Goal: Use online tool/utility: Use online tool/utility

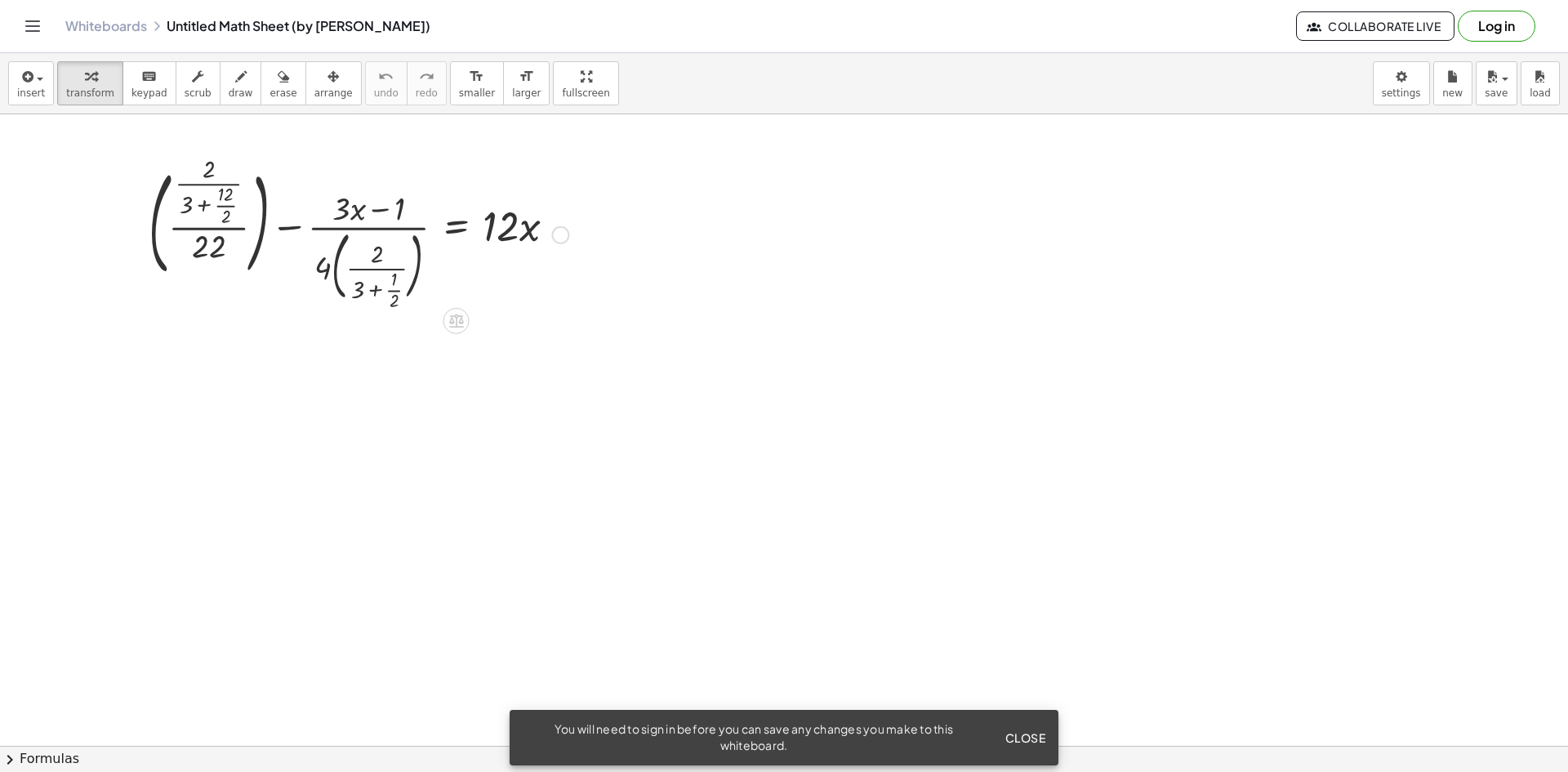
click at [422, 306] on div at bounding box center [359, 233] width 436 height 145
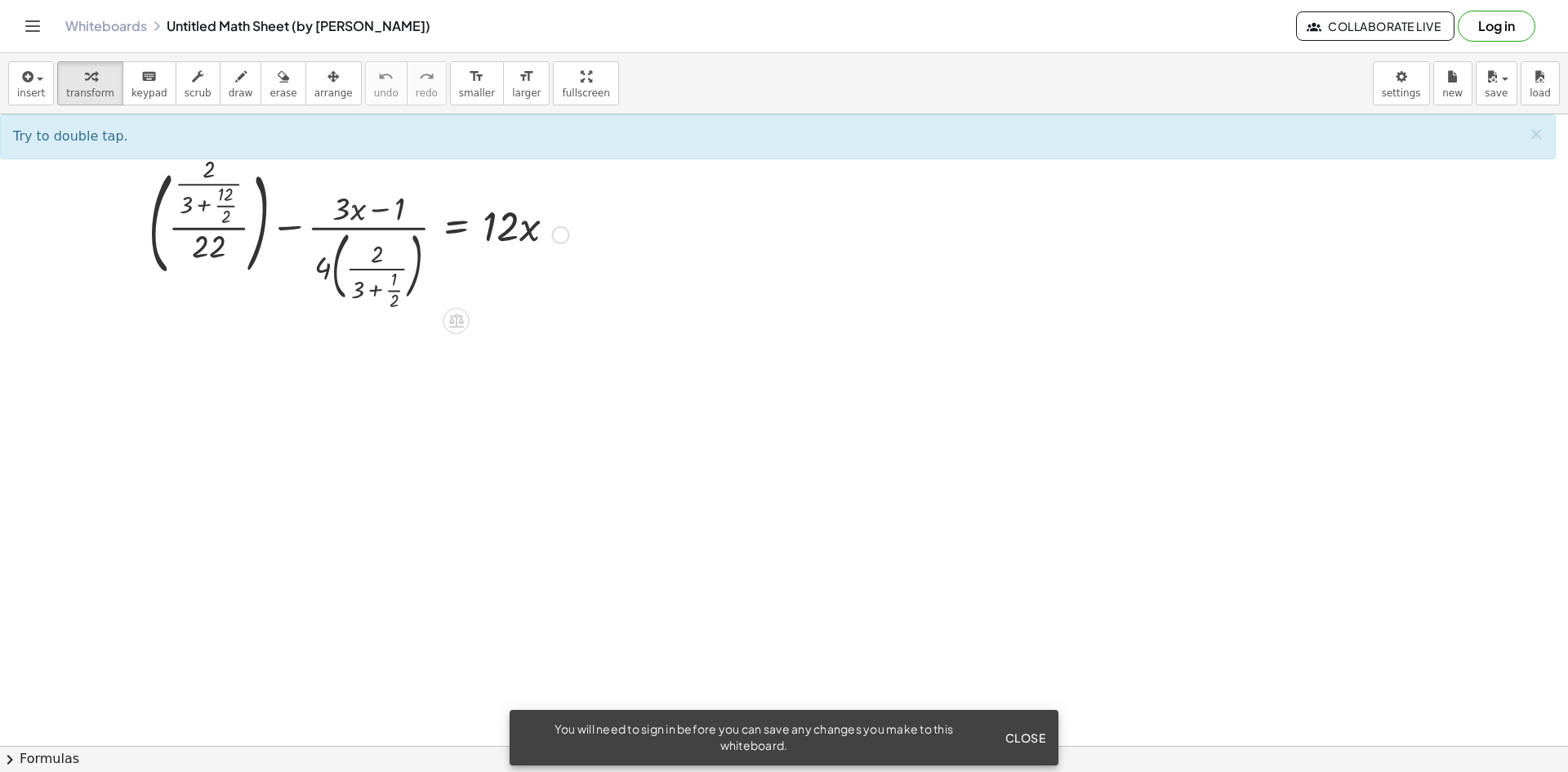
click at [309, 238] on div at bounding box center [359, 233] width 436 height 145
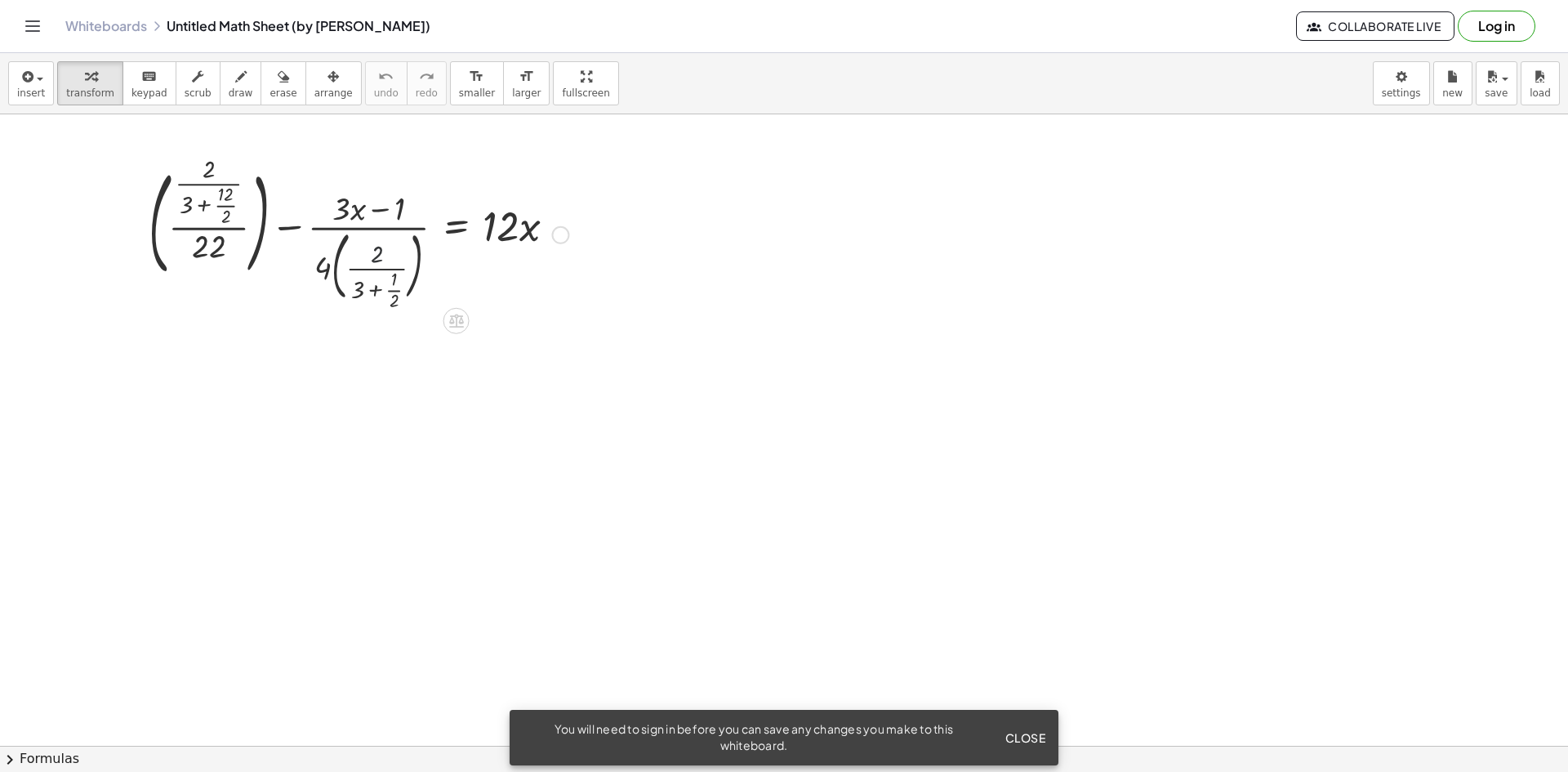
click at [369, 244] on div at bounding box center [359, 233] width 436 height 145
click at [369, 254] on div at bounding box center [359, 233] width 436 height 145
click at [501, 240] on div at bounding box center [359, 233] width 436 height 145
click at [232, 214] on div at bounding box center [359, 233] width 436 height 145
click at [232, 214] on div at bounding box center [363, 234] width 426 height 138
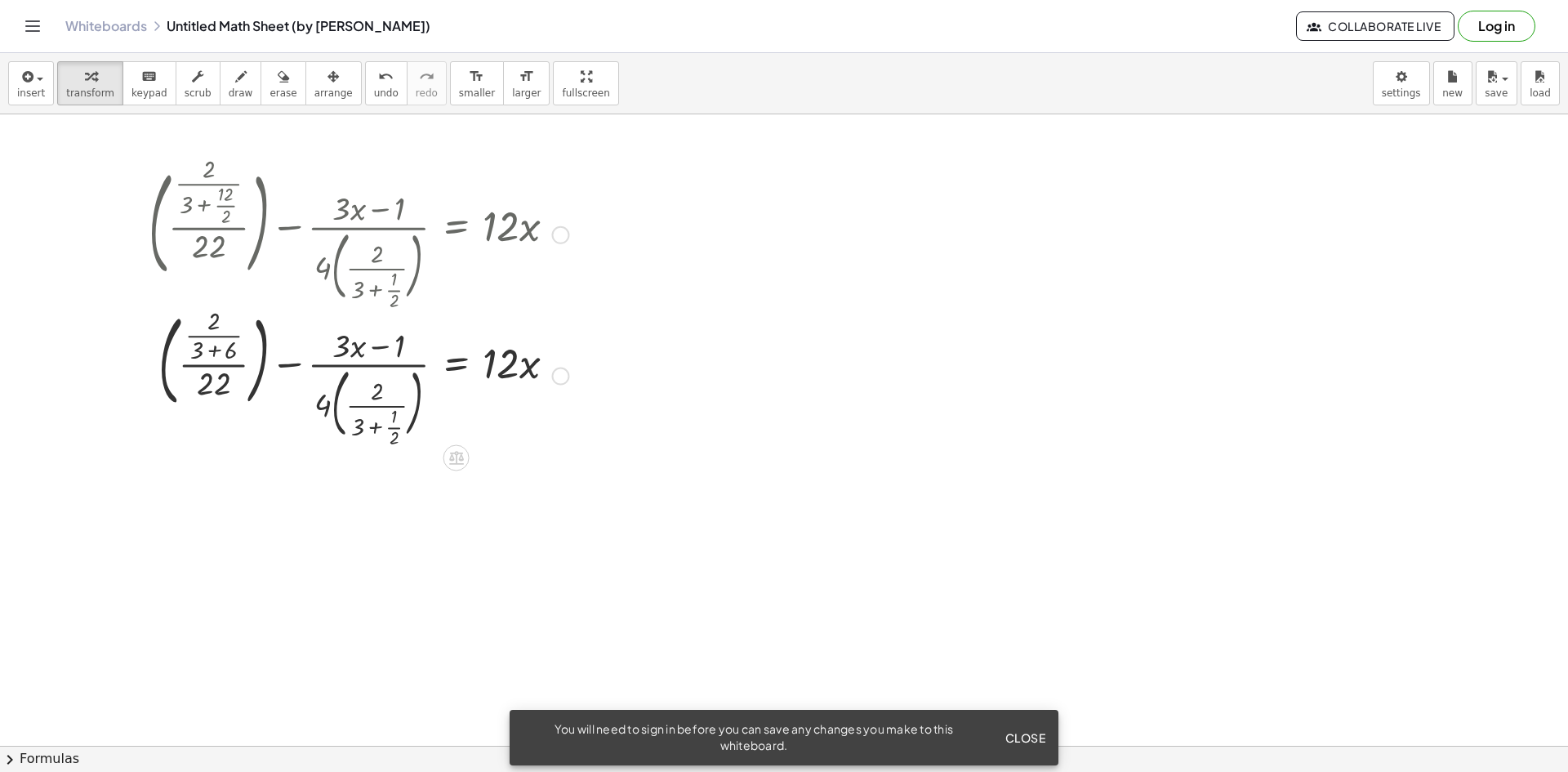
click at [216, 182] on div at bounding box center [359, 233] width 436 height 145
click at [316, 366] on div at bounding box center [359, 375] width 436 height 138
click at [353, 380] on div at bounding box center [359, 375] width 436 height 138
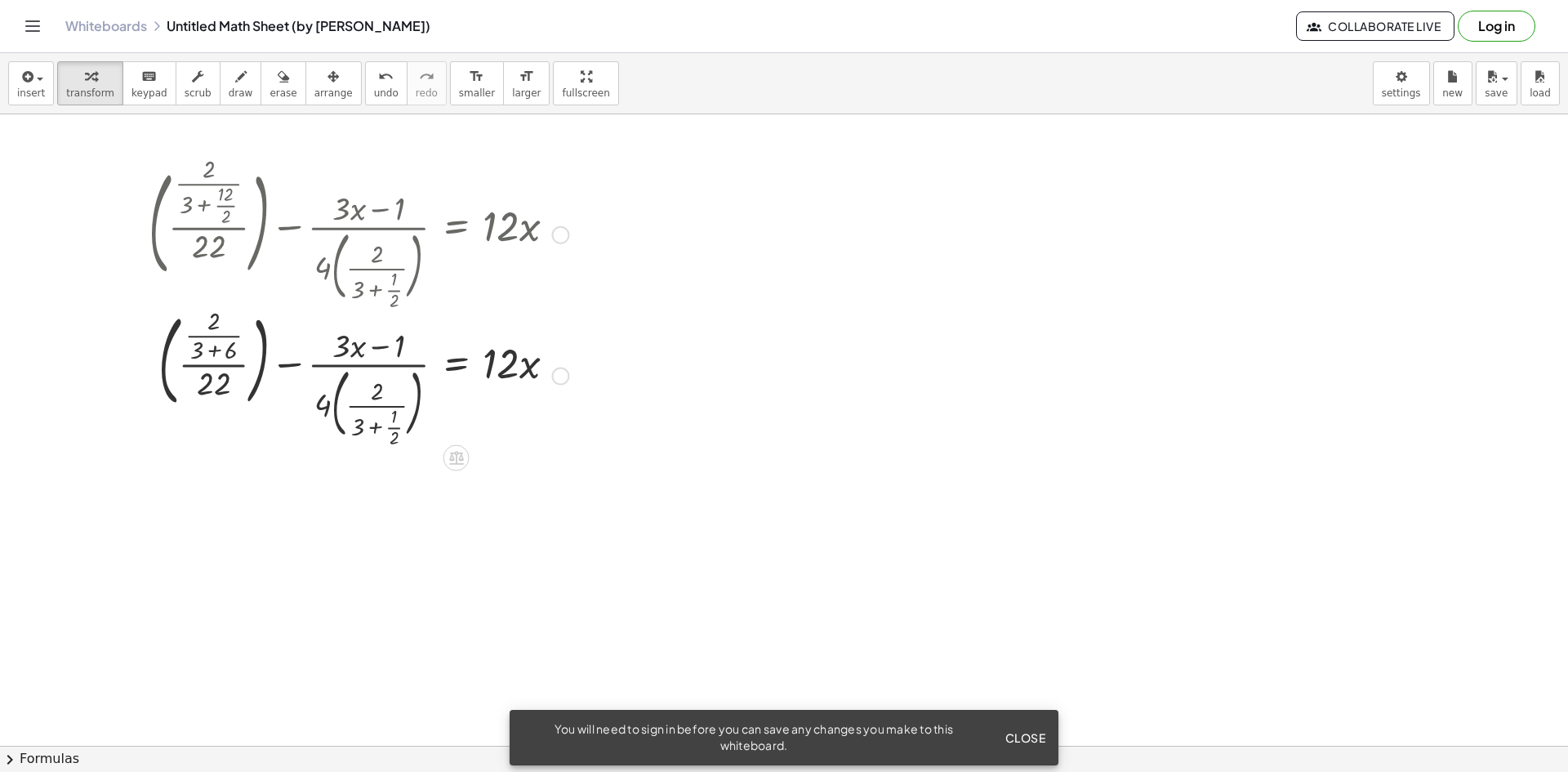
click at [401, 390] on div at bounding box center [359, 375] width 436 height 138
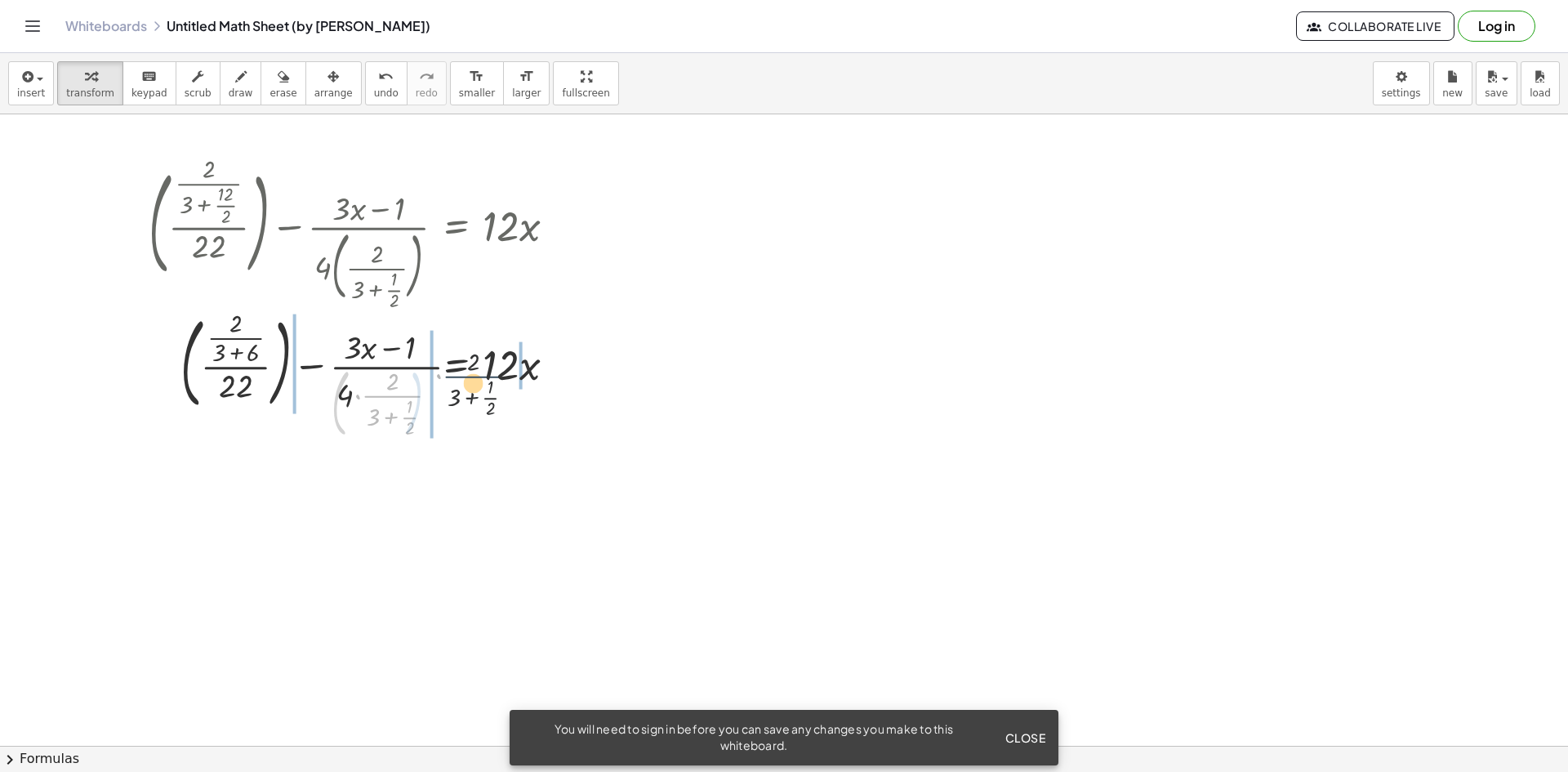
drag, startPoint x: 401, startPoint y: 390, endPoint x: 585, endPoint y: 356, distance: 187.1
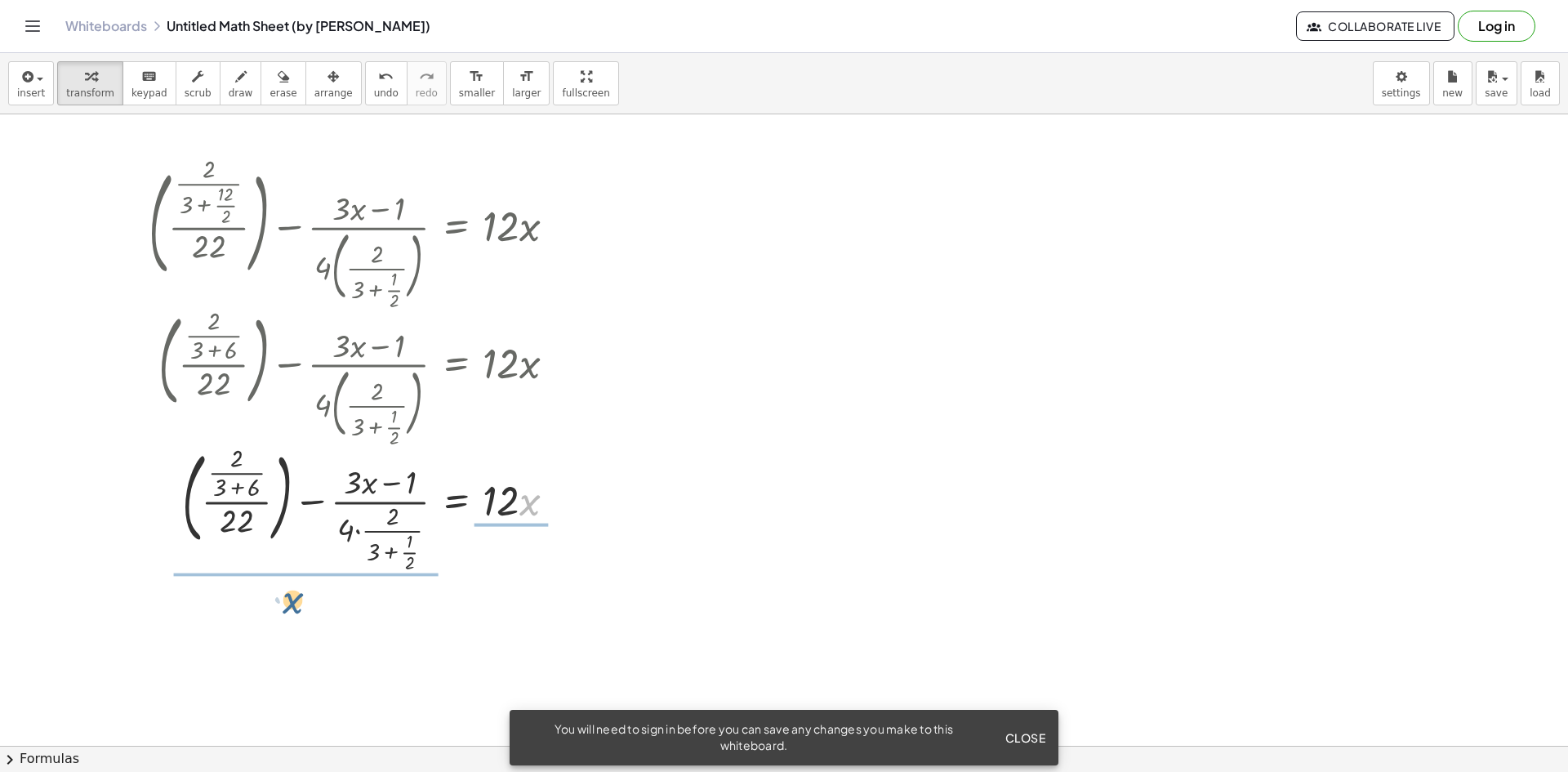
drag, startPoint x: 520, startPoint y: 504, endPoint x: 267, endPoint y: 603, distance: 271.7
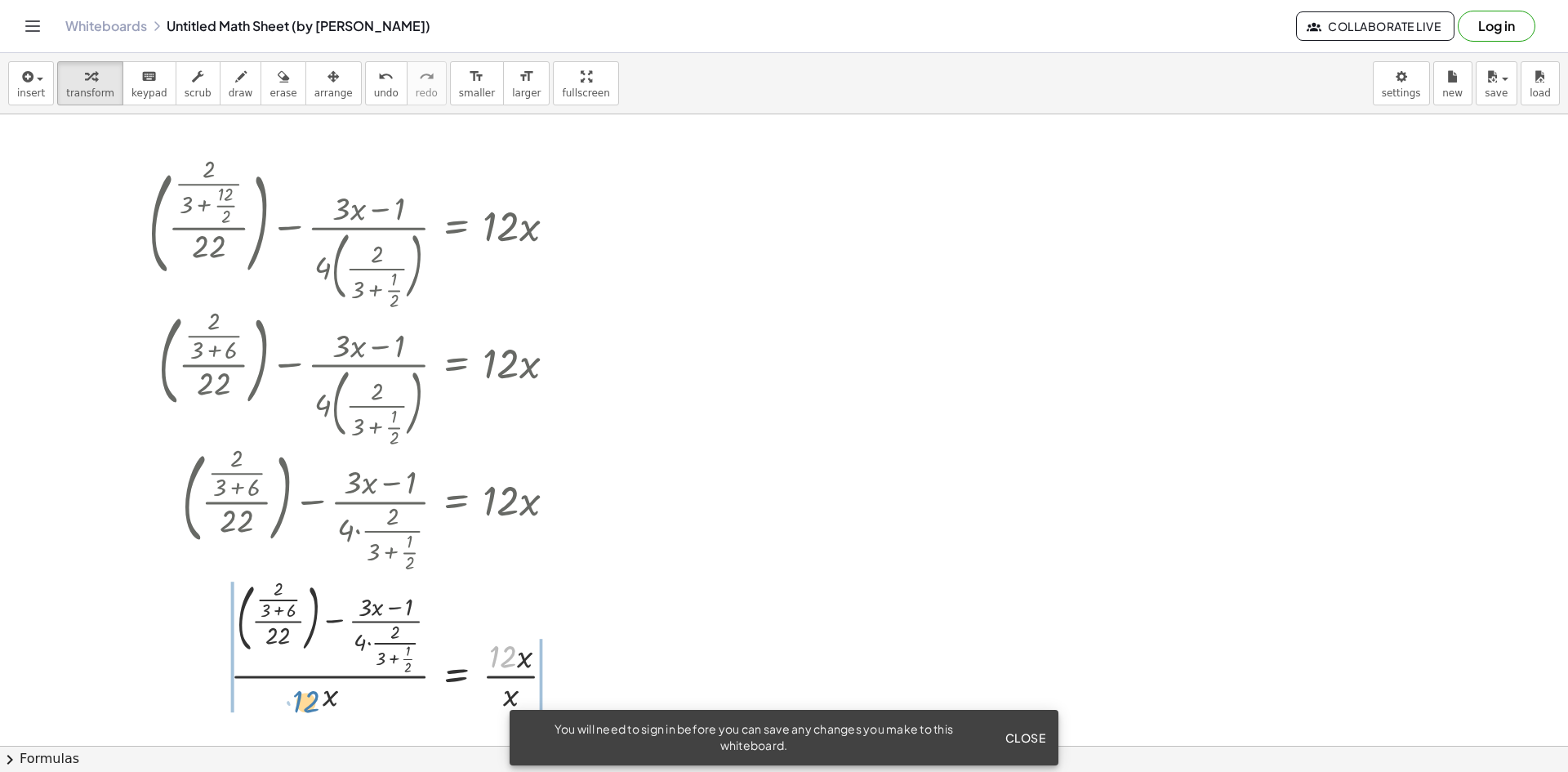
drag, startPoint x: 504, startPoint y: 655, endPoint x: 296, endPoint y: 700, distance: 212.8
click at [296, 700] on div at bounding box center [359, 646] width 436 height 140
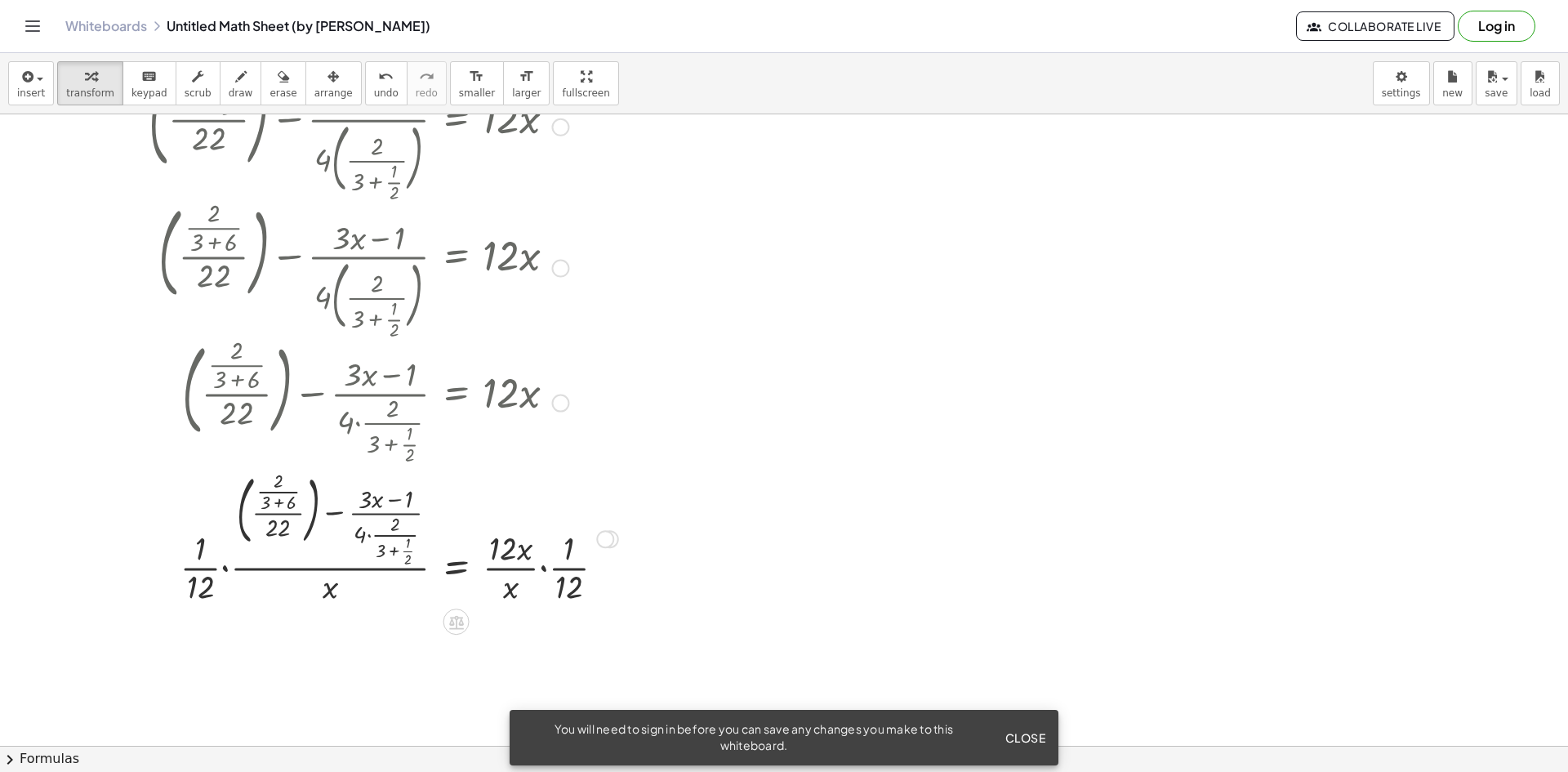
scroll to position [139, 0]
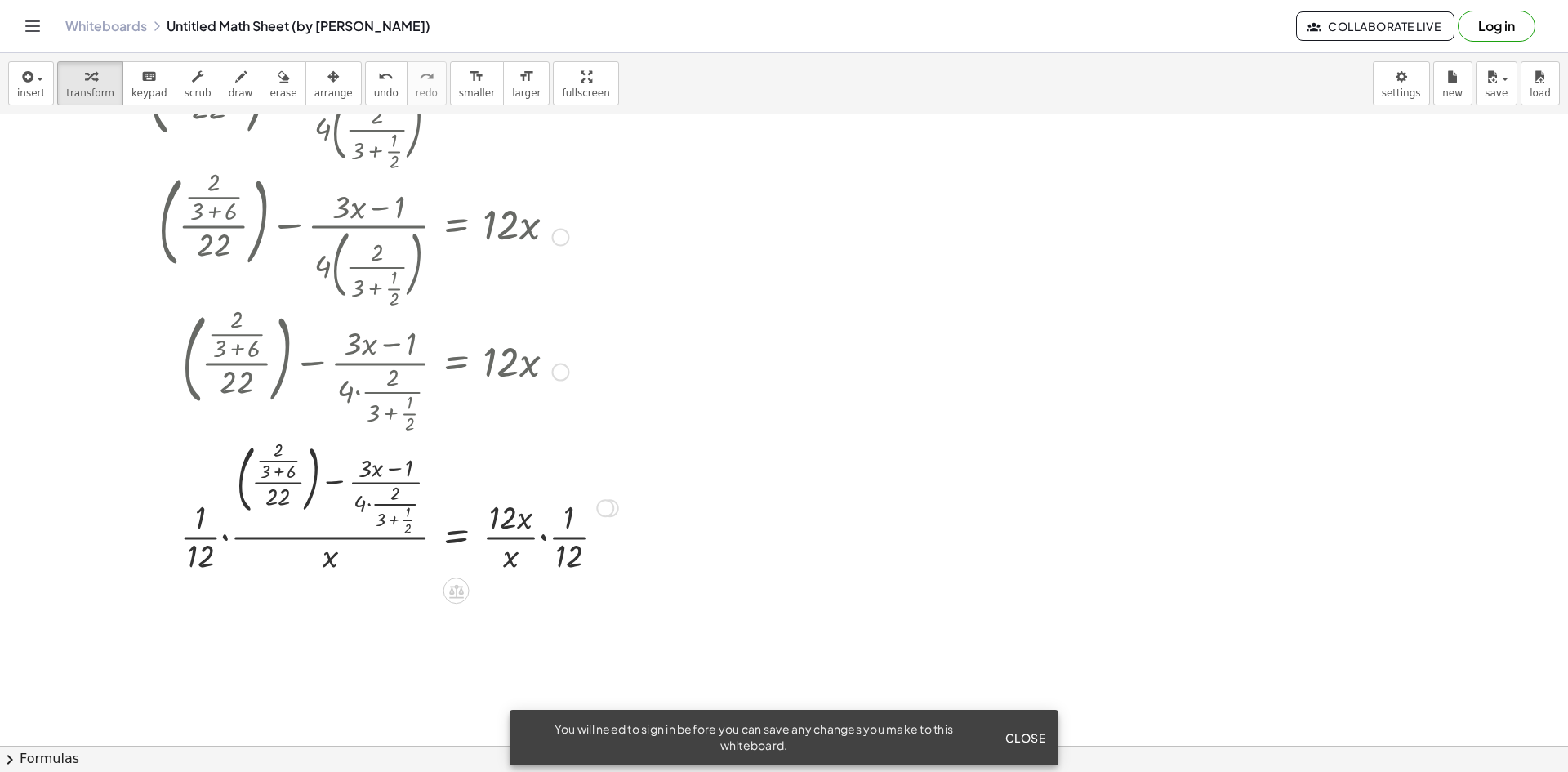
click at [500, 508] on div at bounding box center [383, 507] width 486 height 140
click at [519, 519] on div at bounding box center [383, 507] width 486 height 140
drag, startPoint x: 519, startPoint y: 519, endPoint x: 499, endPoint y: 519, distance: 20.0
click at [499, 519] on div at bounding box center [383, 507] width 486 height 140
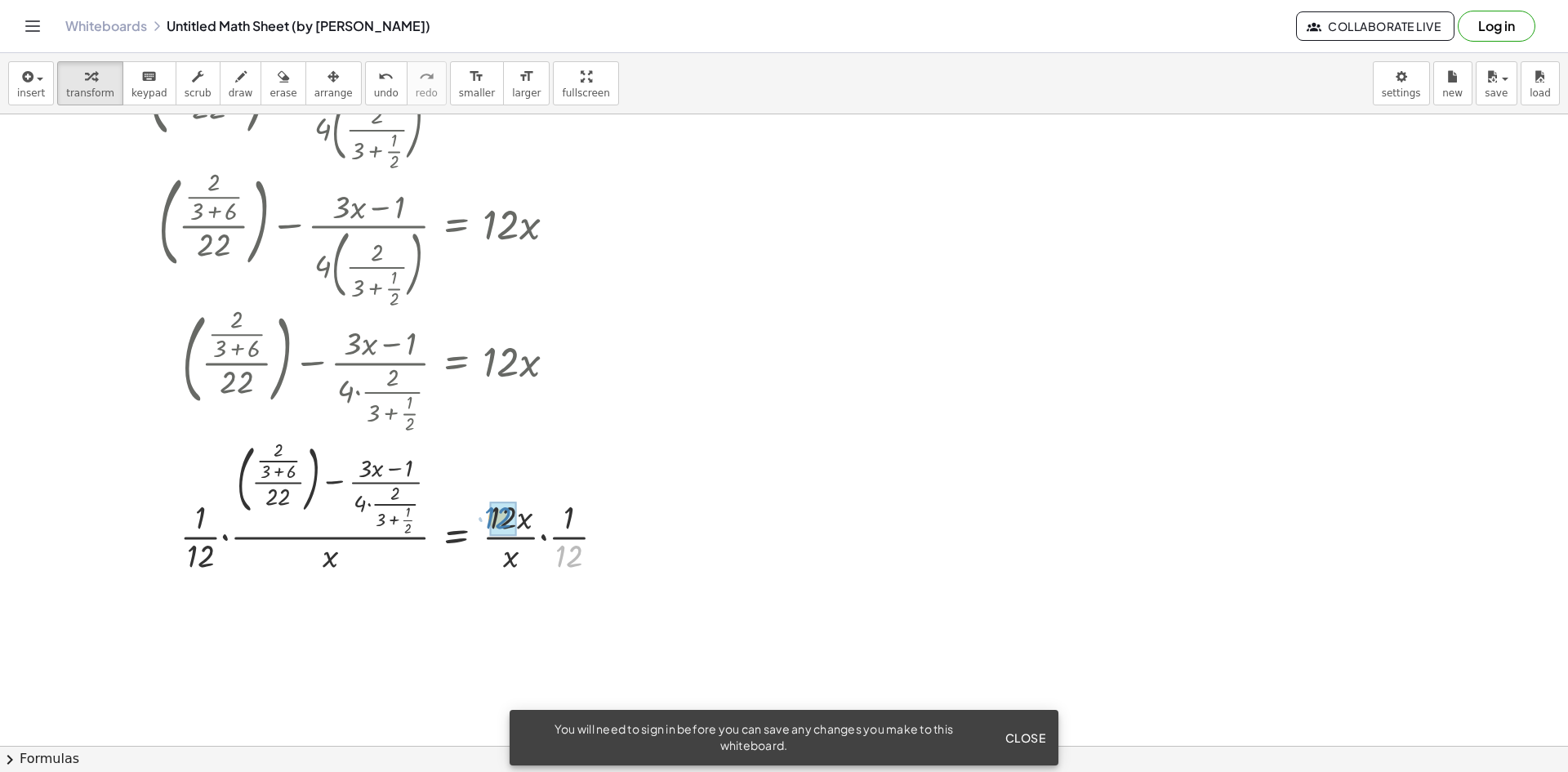
drag, startPoint x: 586, startPoint y: 550, endPoint x: 513, endPoint y: 509, distance: 83.7
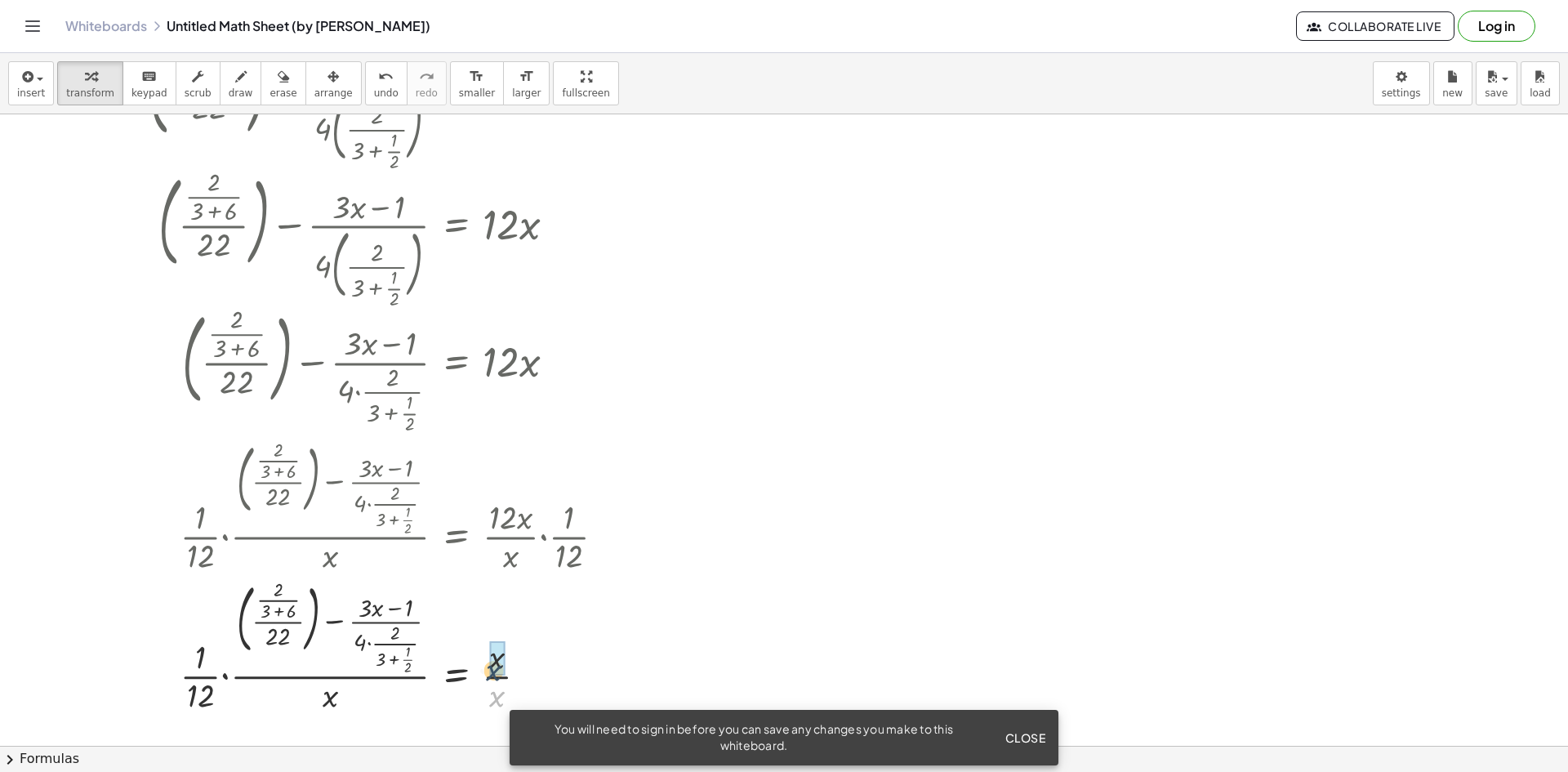
drag, startPoint x: 500, startPoint y: 690, endPoint x: 496, endPoint y: 656, distance: 34.2
drag, startPoint x: 199, startPoint y: 691, endPoint x: 280, endPoint y: 631, distance: 100.8
click at [280, 631] on div at bounding box center [383, 647] width 486 height 140
drag, startPoint x: 197, startPoint y: 691, endPoint x: 238, endPoint y: 620, distance: 82.0
click at [237, 620] on div at bounding box center [383, 647] width 486 height 140
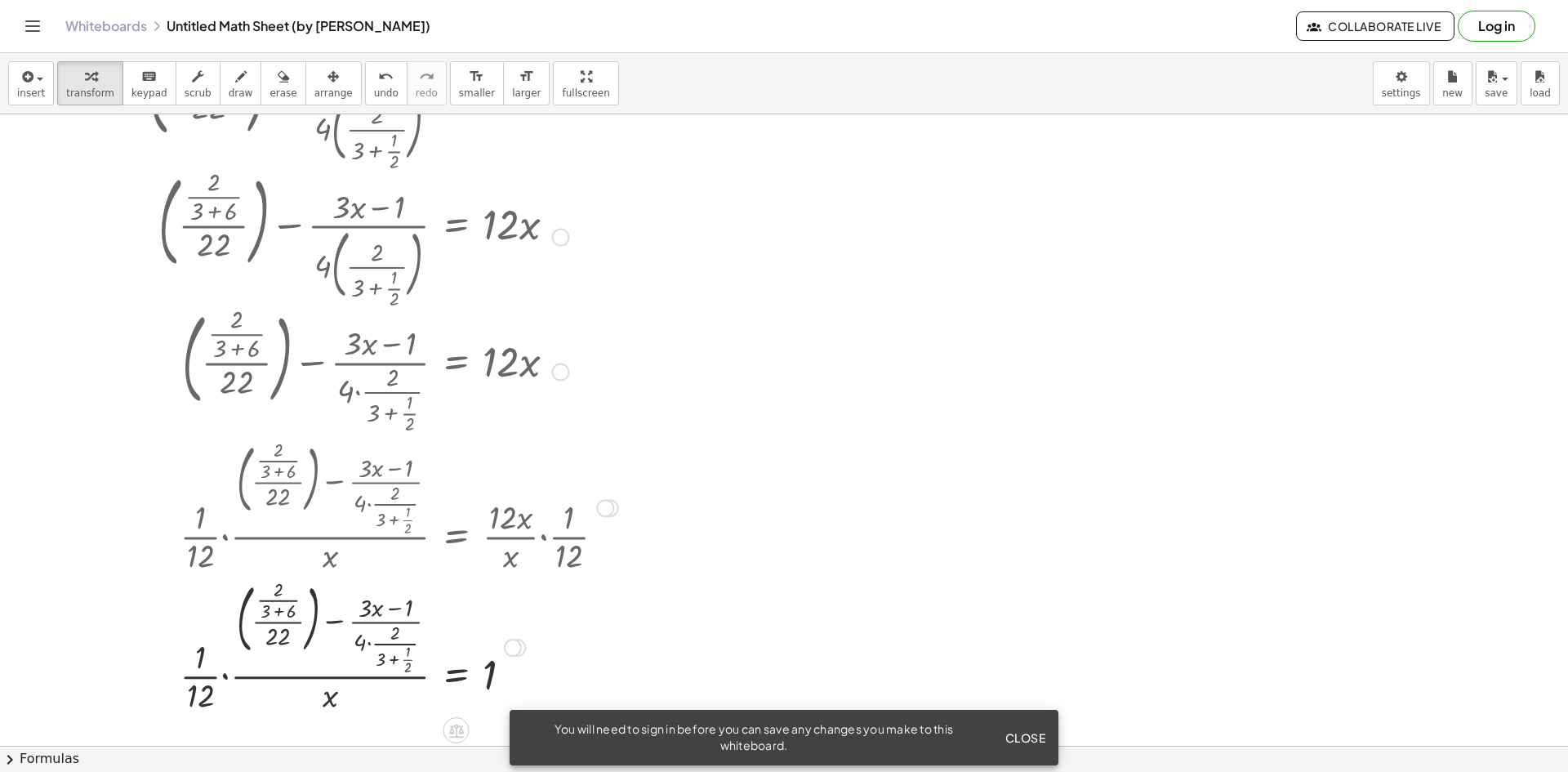
click at [384, 660] on div at bounding box center [383, 647] width 486 height 140
drag, startPoint x: 384, startPoint y: 660, endPoint x: 425, endPoint y: 654, distance: 41.4
click at [425, 654] on div at bounding box center [383, 647] width 486 height 140
drag, startPoint x: 412, startPoint y: 657, endPoint x: 390, endPoint y: 659, distance: 22.1
click at [390, 659] on div at bounding box center [383, 647] width 486 height 140
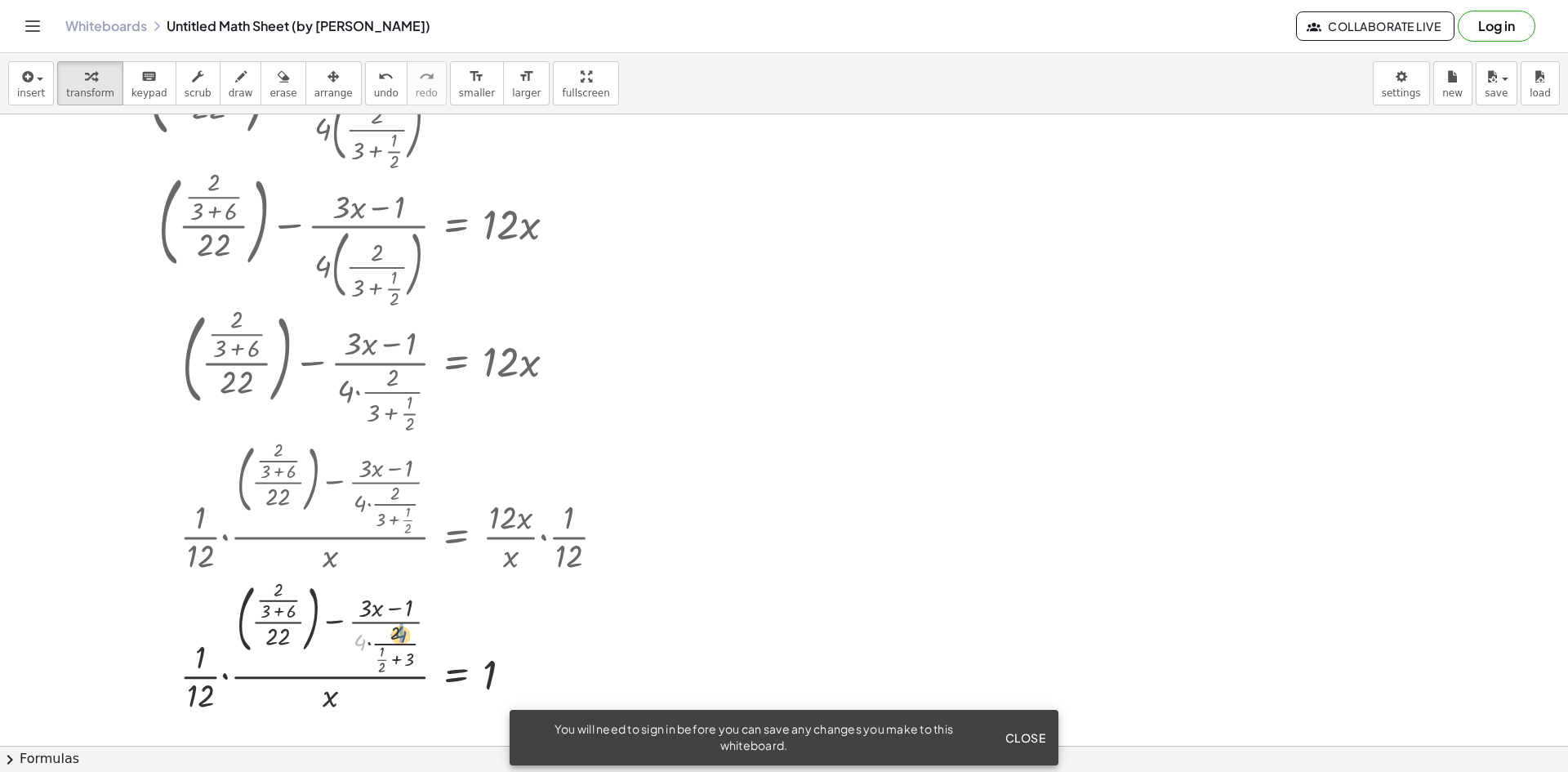
drag, startPoint x: 363, startPoint y: 642, endPoint x: 405, endPoint y: 633, distance: 43.0
click at [405, 633] on div at bounding box center [383, 647] width 486 height 140
click at [386, 632] on div at bounding box center [383, 647] width 486 height 140
drag, startPoint x: 386, startPoint y: 632, endPoint x: 397, endPoint y: 632, distance: 11.0
drag, startPoint x: 391, startPoint y: 653, endPoint x: 420, endPoint y: 607, distance: 54.4
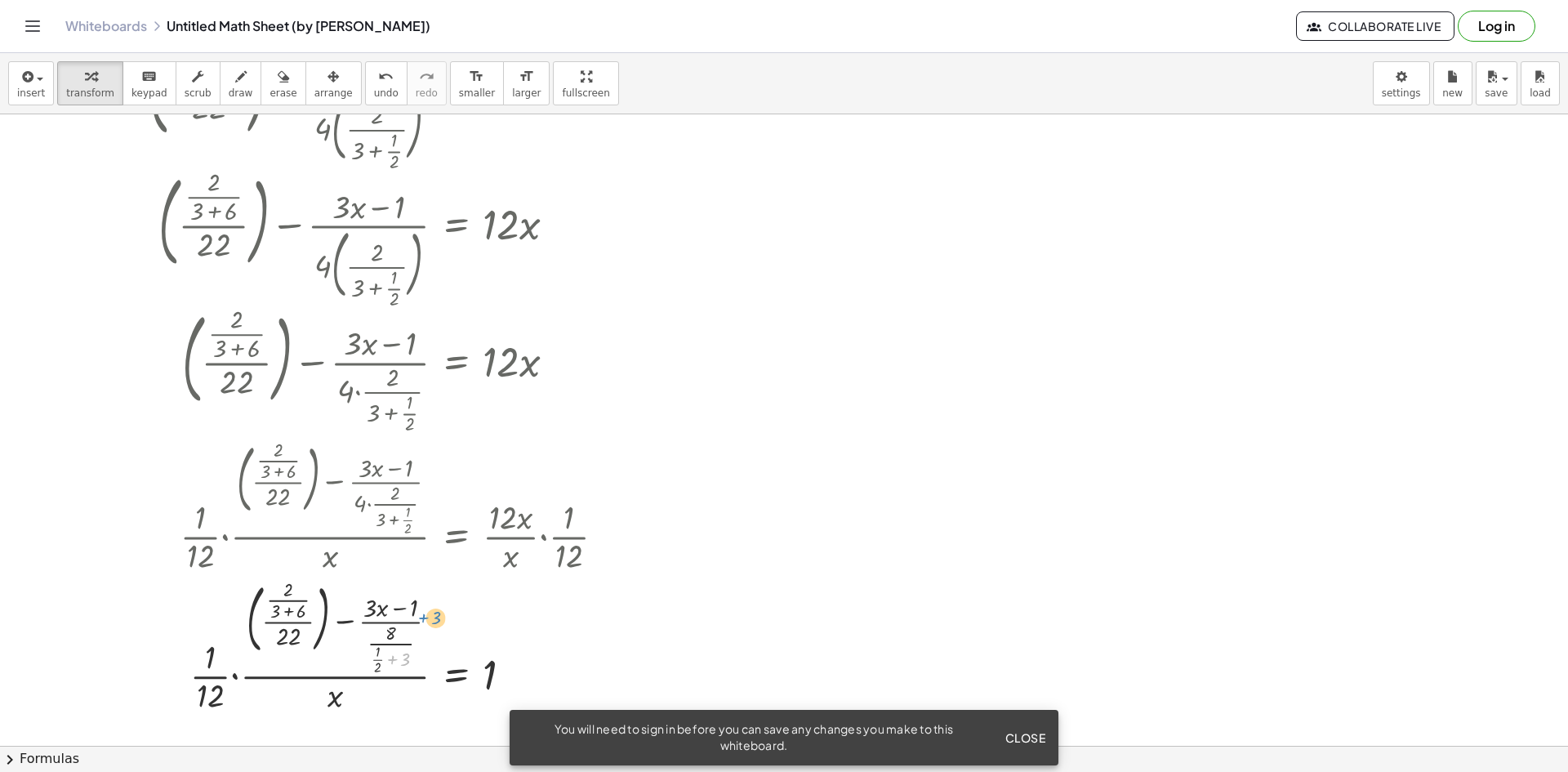
click at [420, 607] on div at bounding box center [383, 647] width 486 height 140
drag, startPoint x: 373, startPoint y: 653, endPoint x: 456, endPoint y: 583, distance: 108.6
click at [456, 583] on div at bounding box center [383, 647] width 486 height 140
drag, startPoint x: 556, startPoint y: 371, endPoint x: 592, endPoint y: 390, distance: 40.7
click at [457, 373] on div "+ ( · · 2 · ( + 3 + 6 ) · 22 ) − · ( + · 3 · x − 1 ) · 4 · · 2 · ( + 3 + · 1 · …" at bounding box center [457, 373] width 0 height 0
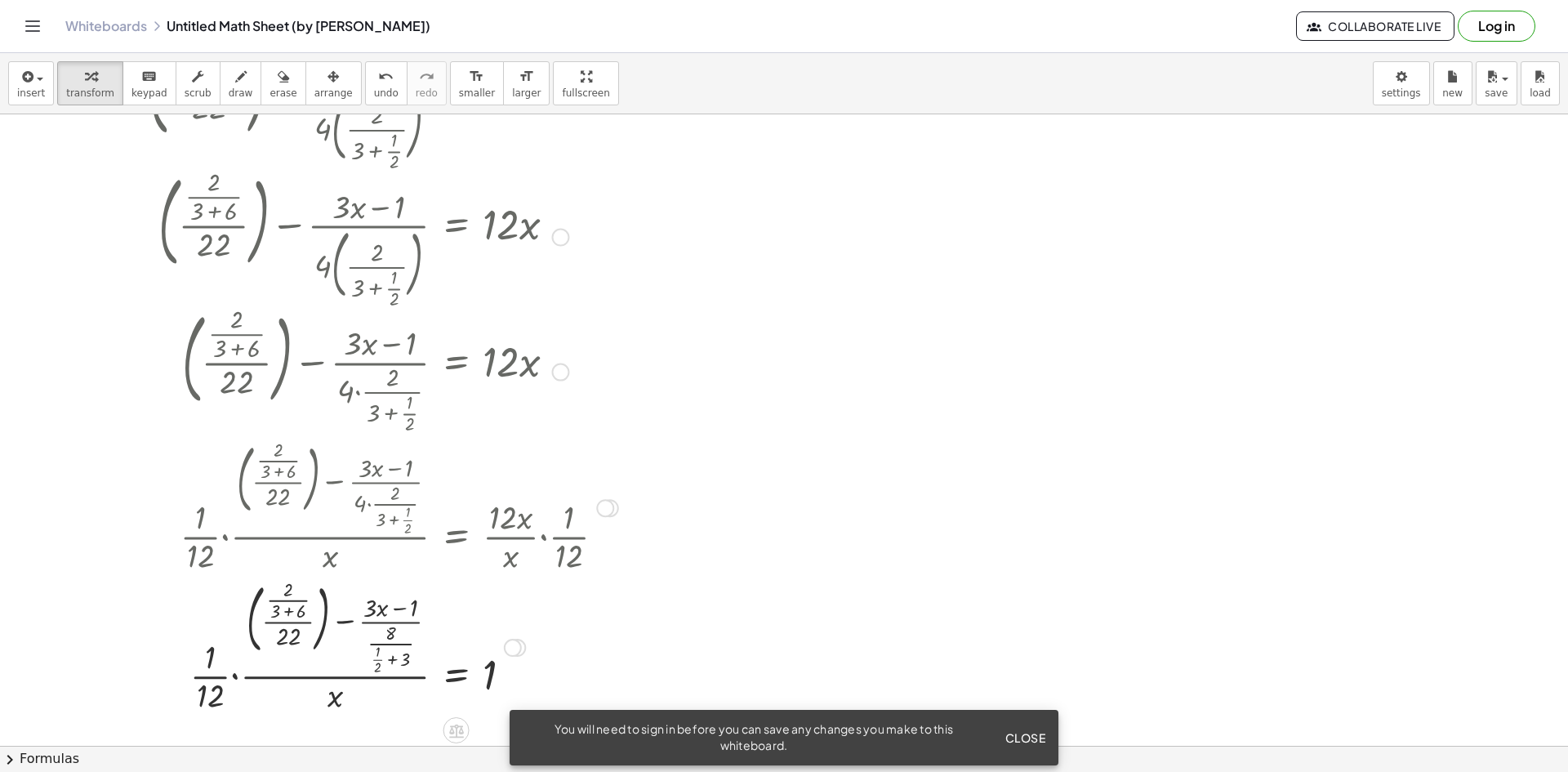
click at [497, 373] on div at bounding box center [383, 370] width 486 height 132
click at [510, 356] on div at bounding box center [383, 370] width 486 height 132
click at [397, 250] on div at bounding box center [383, 236] width 486 height 138
click at [142, 82] on icon "keyboard" at bounding box center [149, 77] width 15 height 20
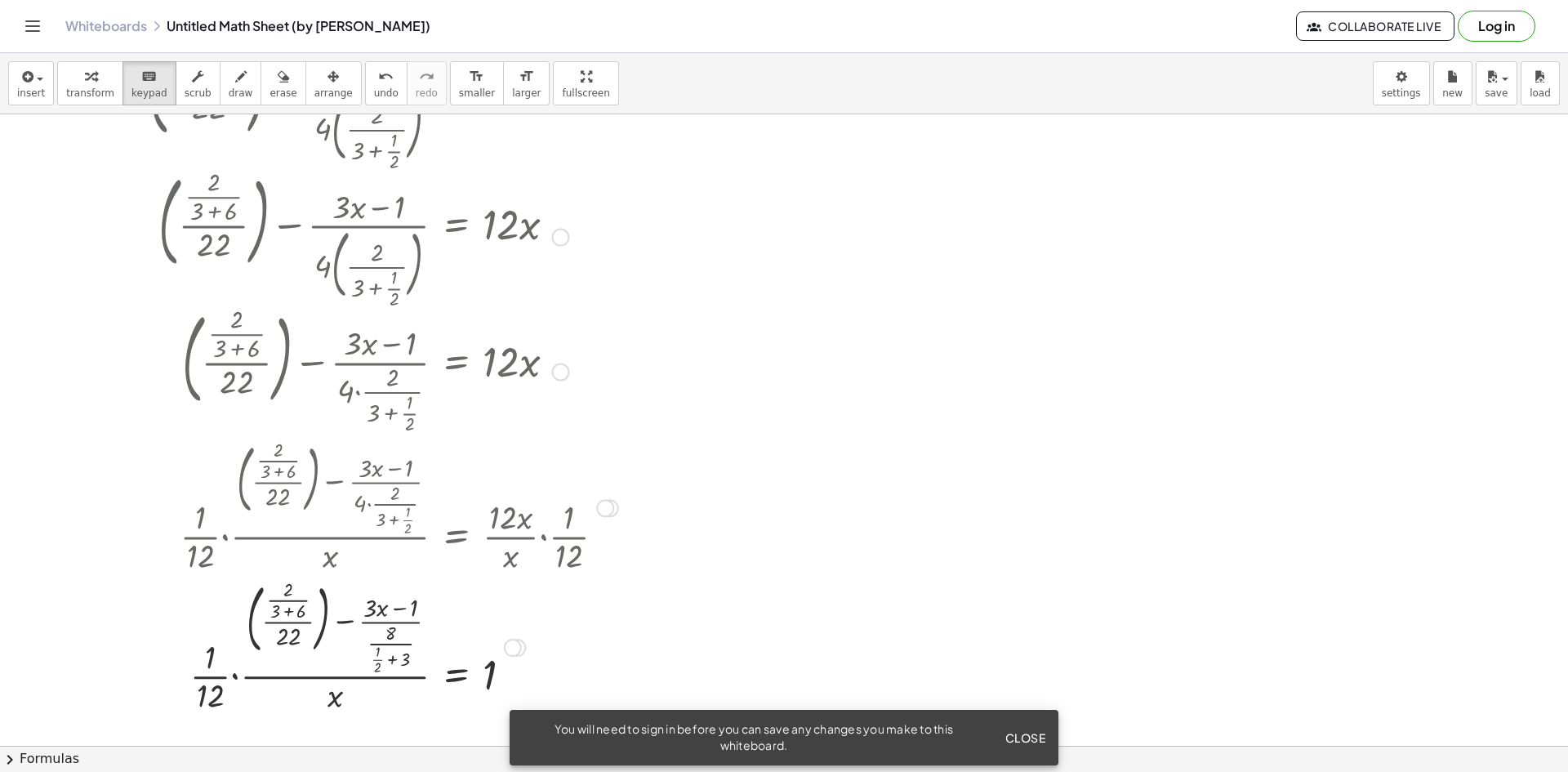
click at [208, 185] on div at bounding box center [383, 236] width 486 height 138
drag, startPoint x: 208, startPoint y: 185, endPoint x: 295, endPoint y: 234, distance: 99.8
click at [295, 234] on div at bounding box center [383, 236] width 486 height 138
click at [235, 94] on button "draw" at bounding box center [241, 83] width 42 height 44
drag, startPoint x: 541, startPoint y: 226, endPoint x: 529, endPoint y: 208, distance: 21.6
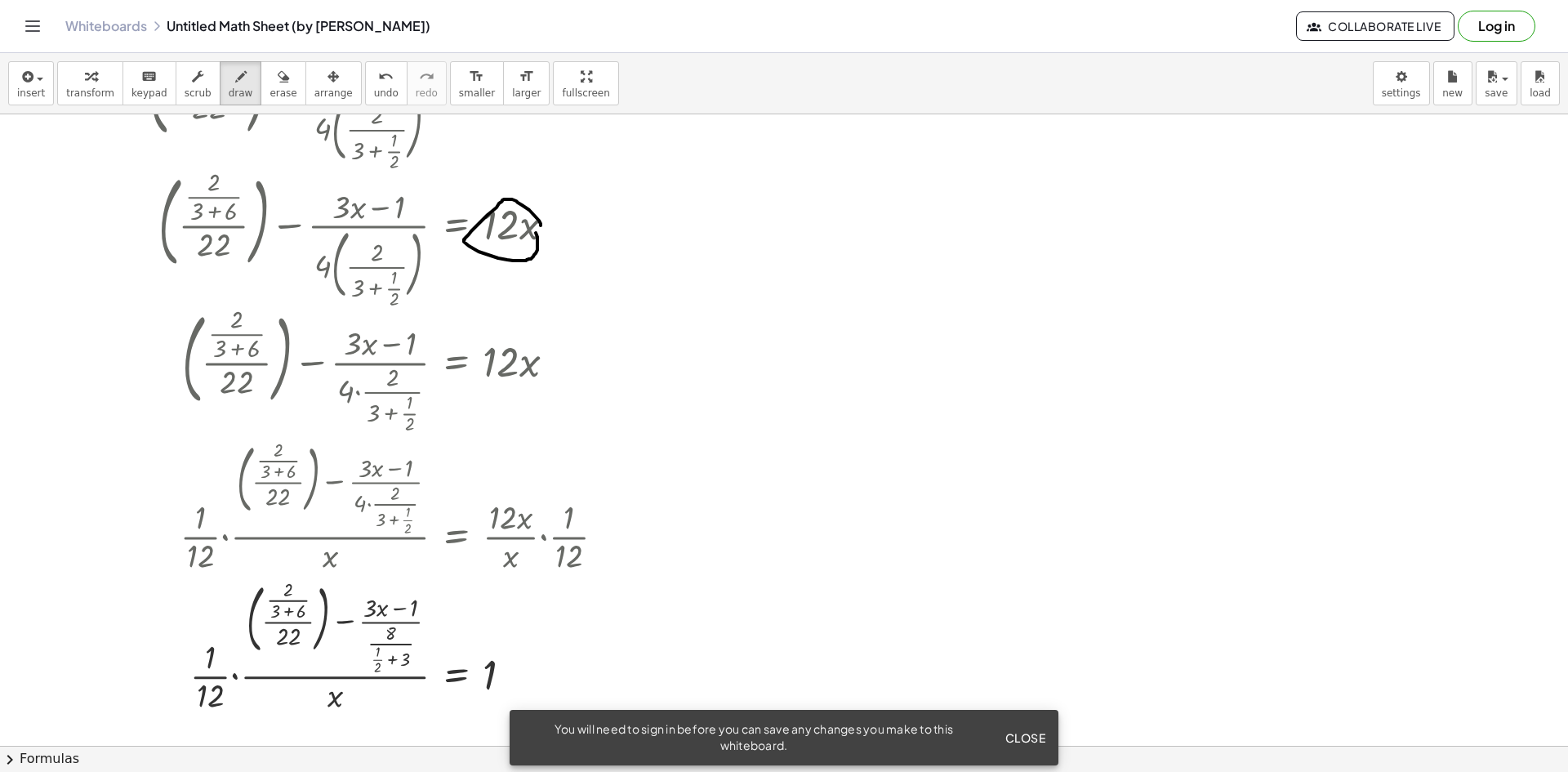
click at [529, 208] on div at bounding box center [784, 660] width 1568 height 1370
click at [622, 250] on div at bounding box center [784, 660] width 1568 height 1370
click at [270, 88] on span "erase" at bounding box center [283, 93] width 27 height 11
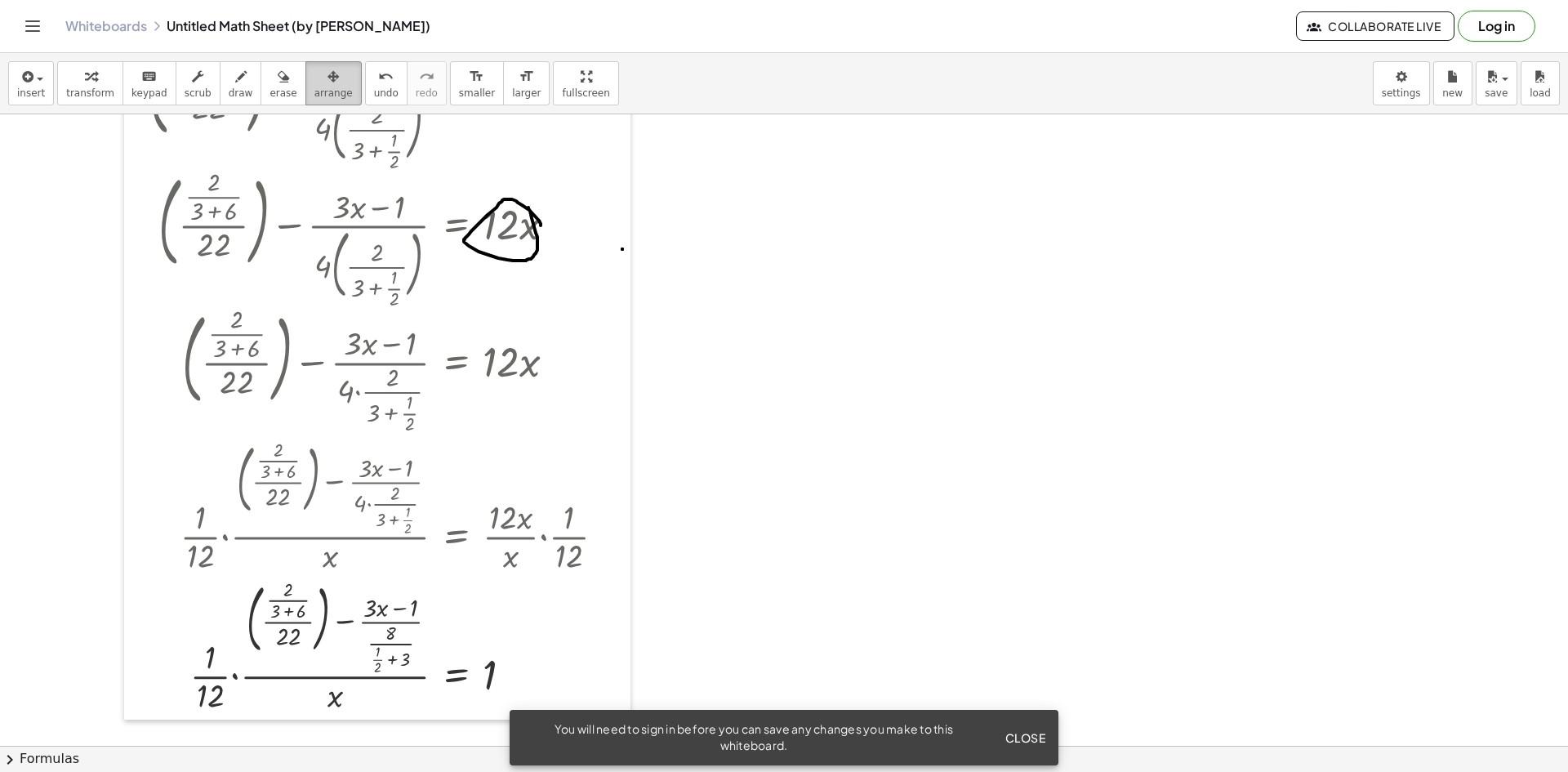
click at [306, 87] on button "arrange" at bounding box center [334, 83] width 56 height 44
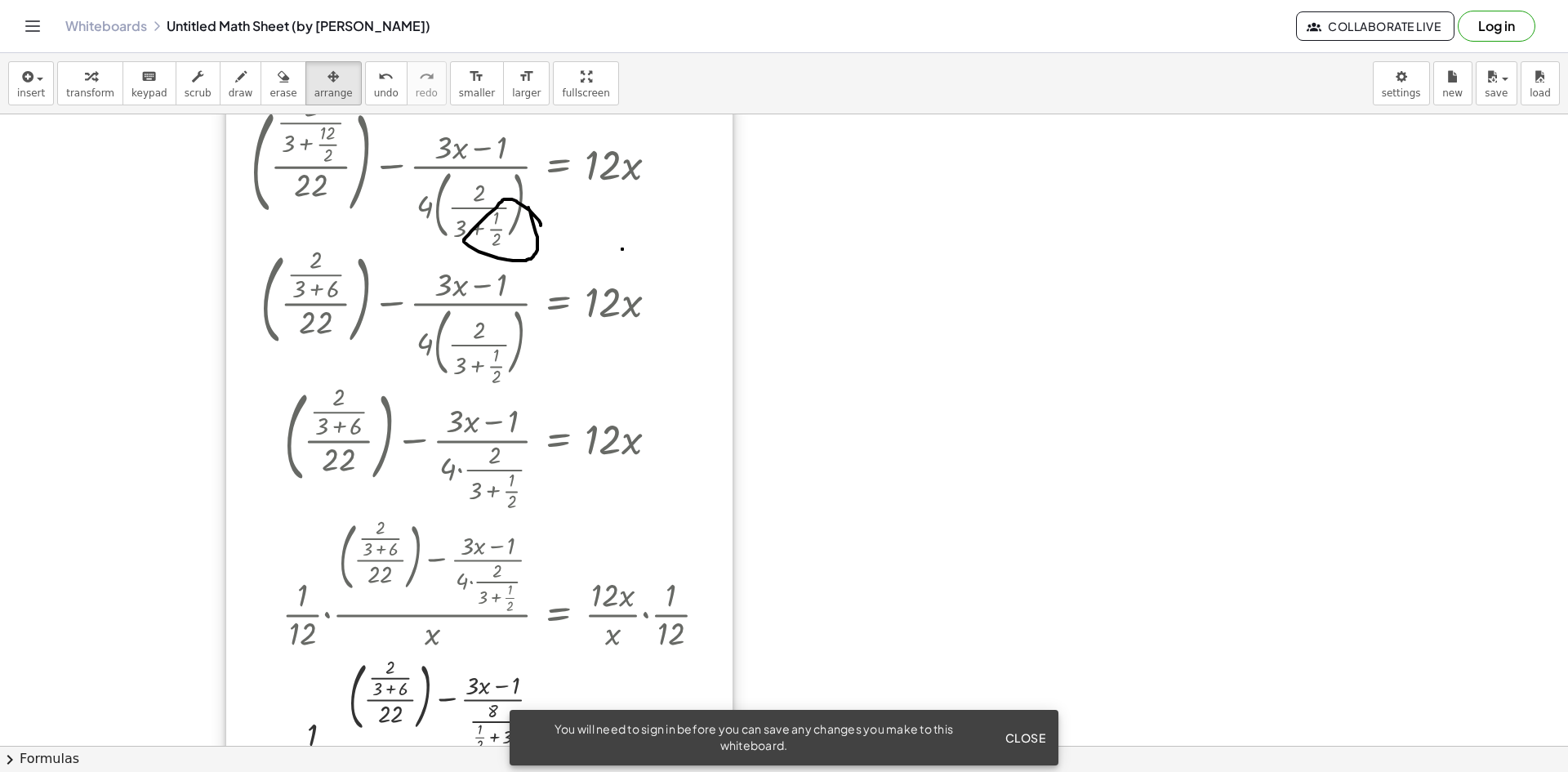
drag, startPoint x: 499, startPoint y: 234, endPoint x: 584, endPoint y: 400, distance: 186.5
click at [584, 400] on div at bounding box center [480, 447] width 507 height 702
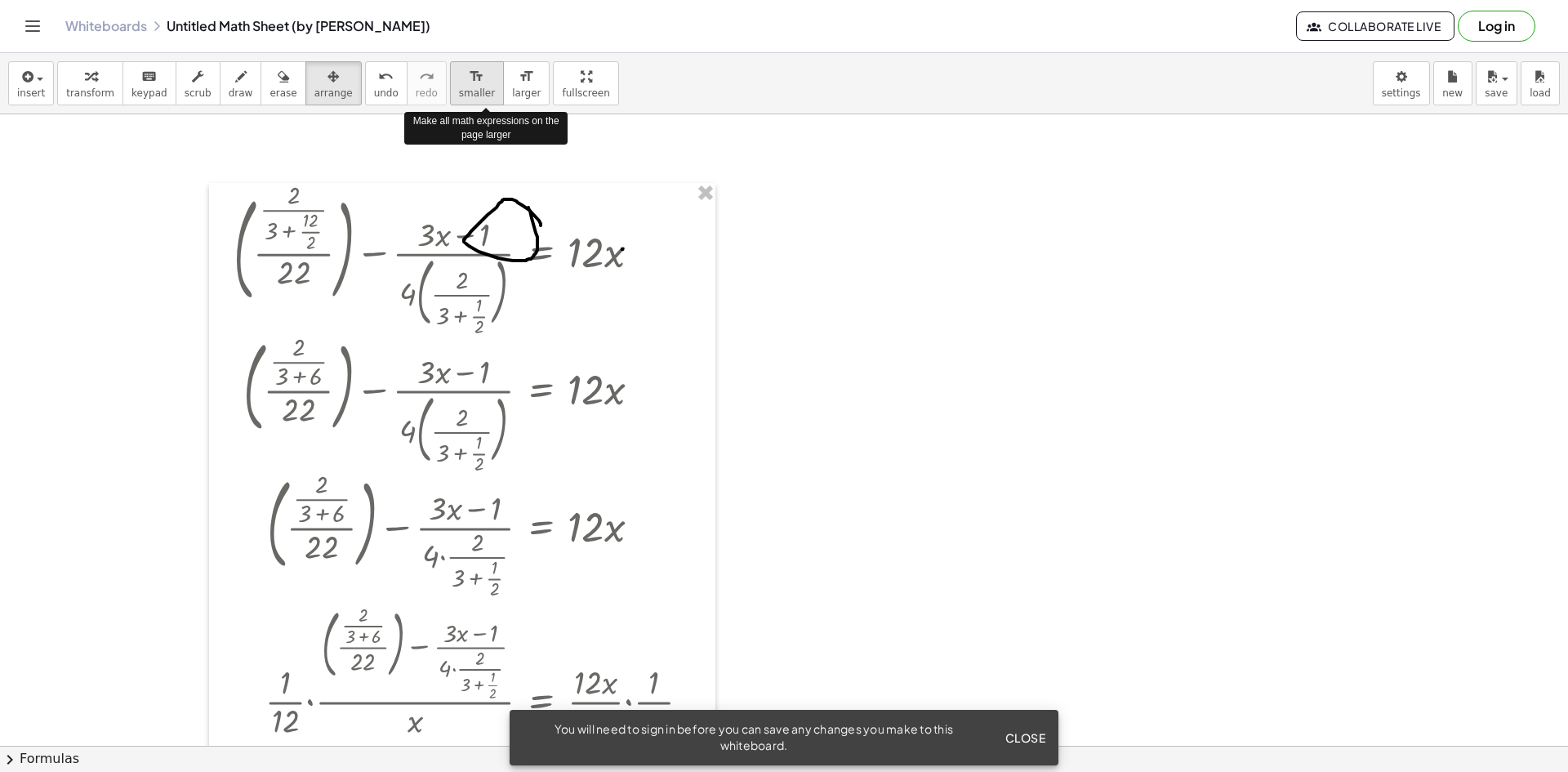
click at [459, 90] on span "smaller" at bounding box center [477, 93] width 36 height 11
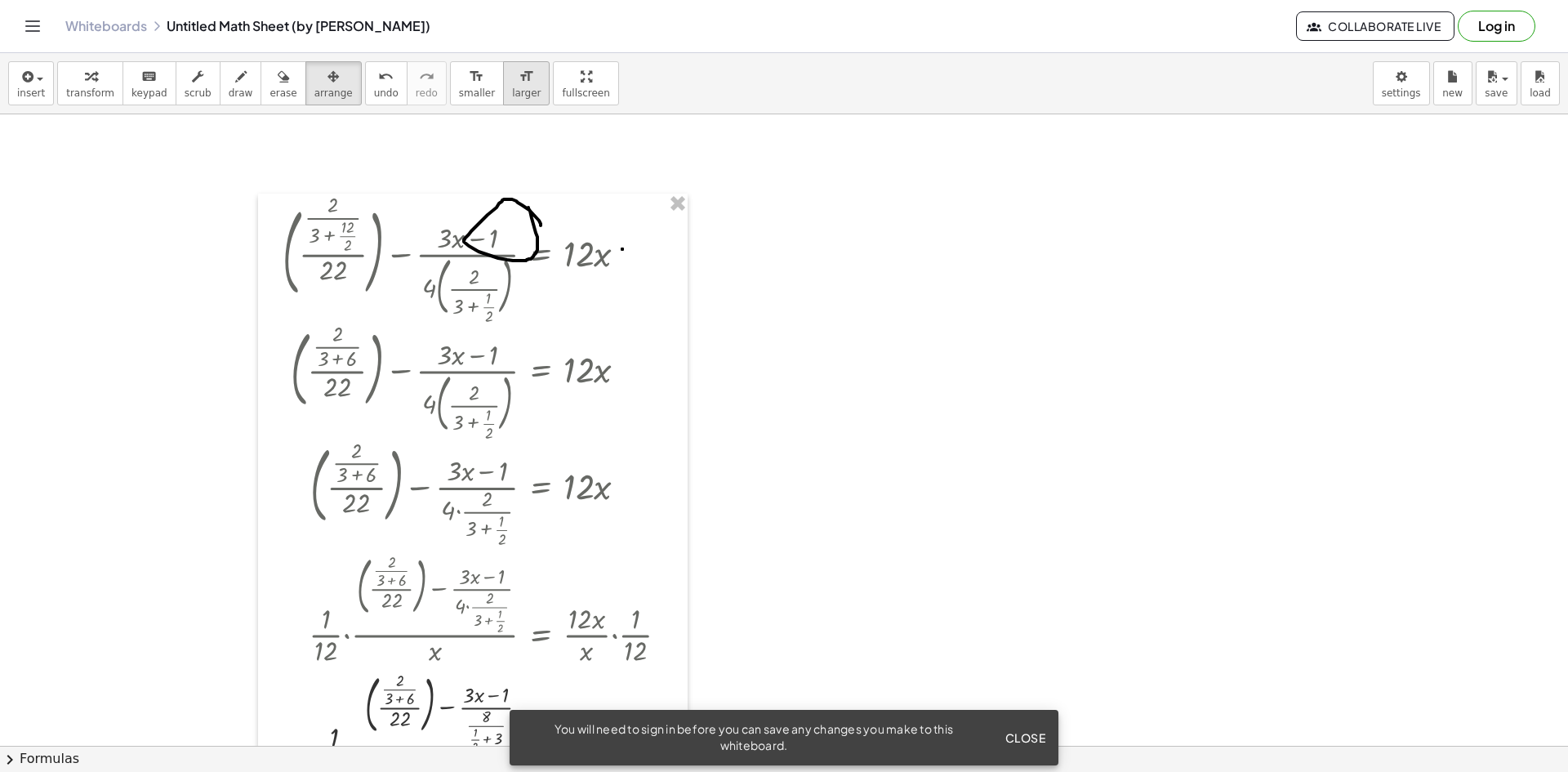
click at [512, 81] on div "format_size" at bounding box center [527, 76] width 29 height 20
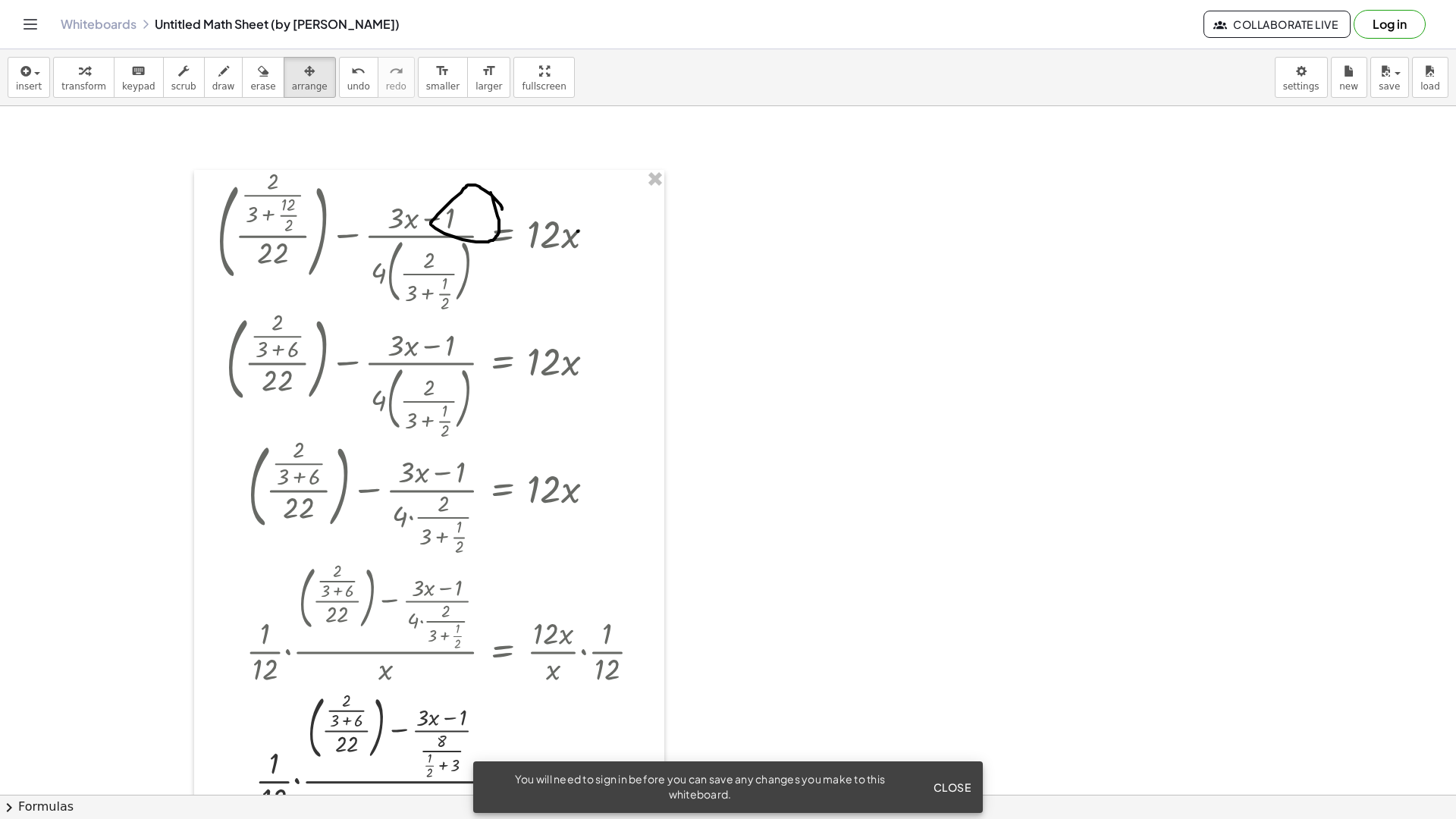
drag, startPoint x: 510, startPoint y: 83, endPoint x: 510, endPoint y: 148, distance: 65.0
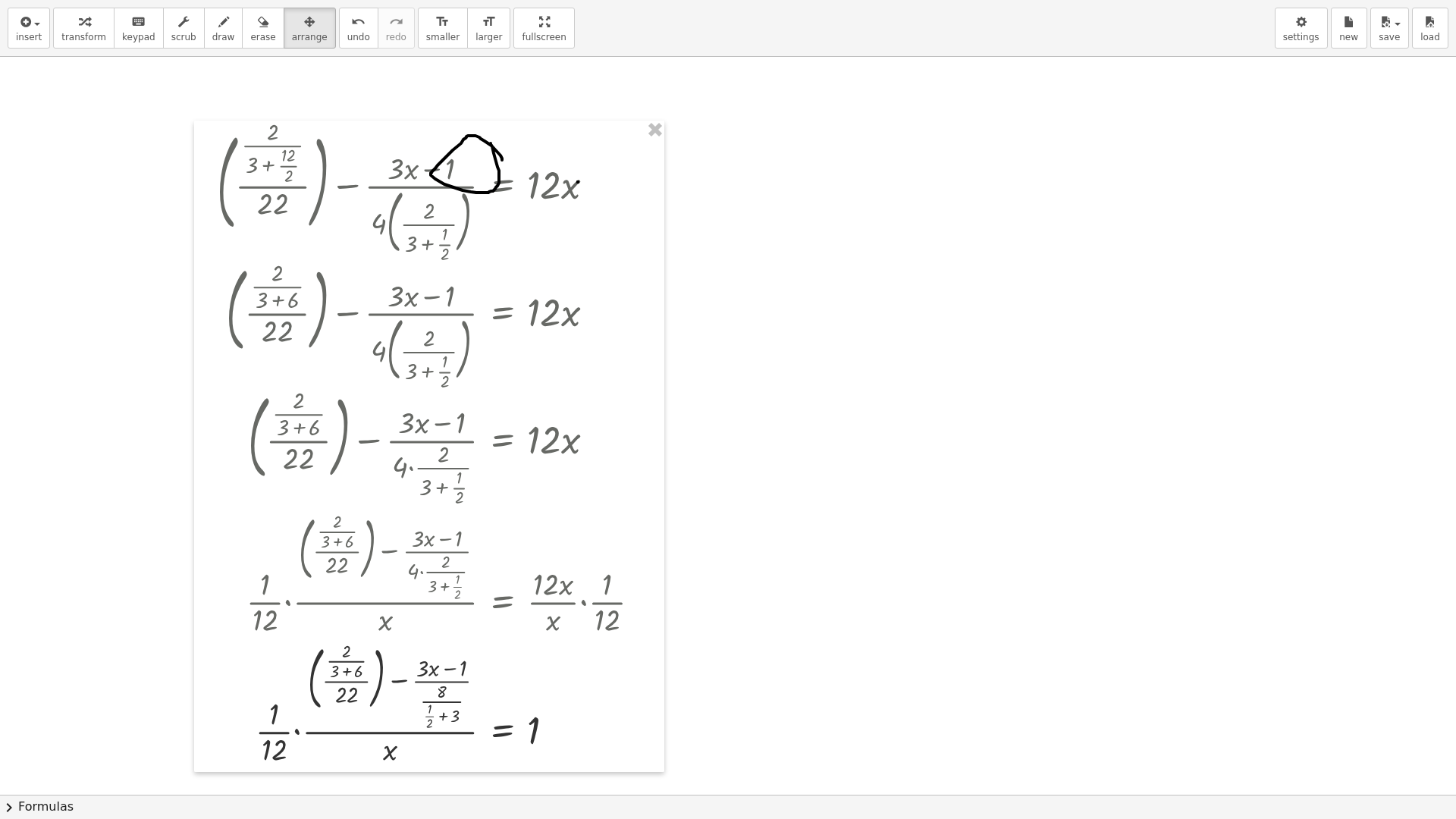
click at [510, 148] on div "insert select one: Math Expression Function Text Youtube Video Graphing Geometr…" at bounding box center [728, 409] width 1456 height 819
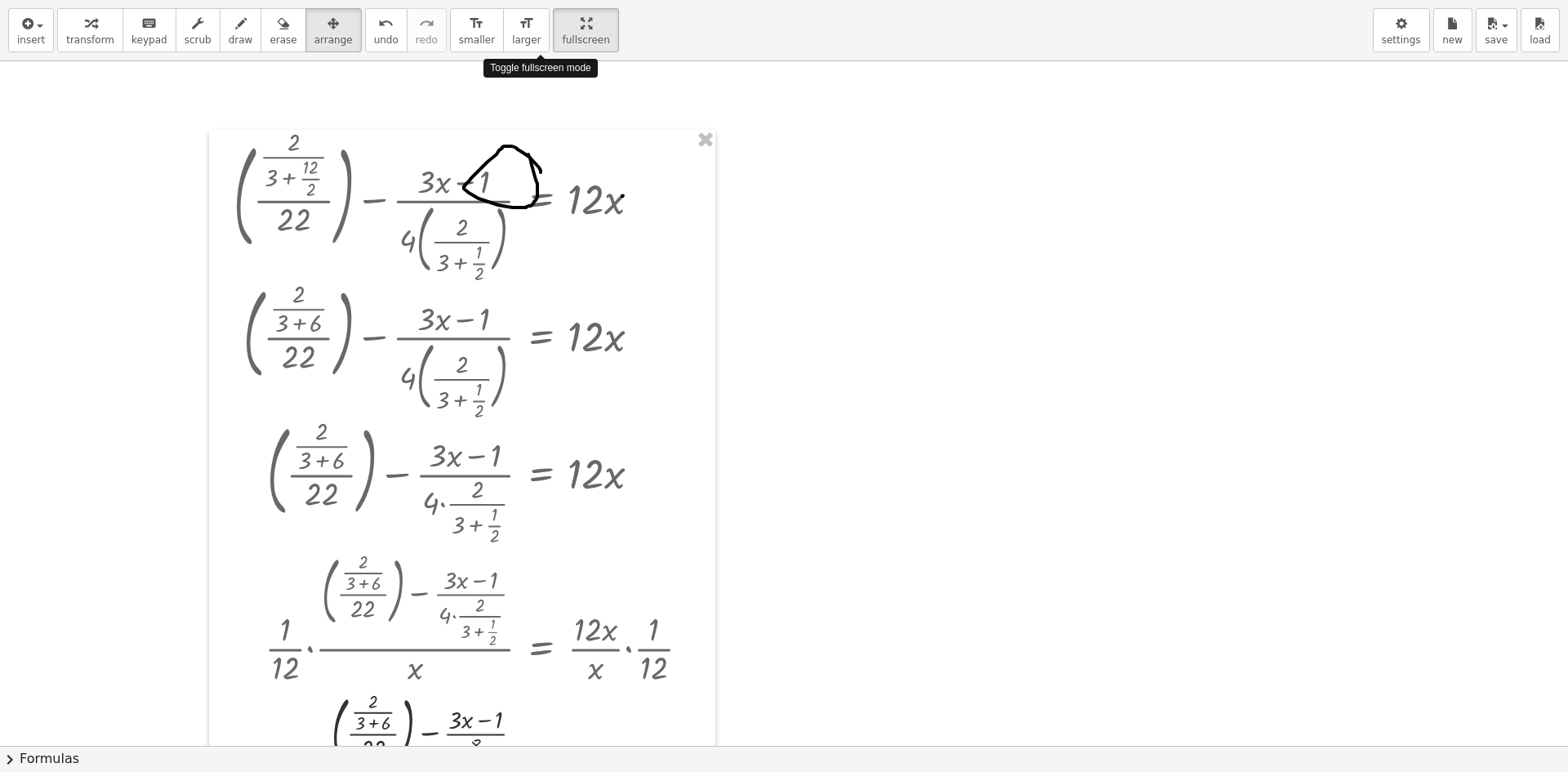
drag, startPoint x: 545, startPoint y: 32, endPoint x: 545, endPoint y: -39, distance: 71.0
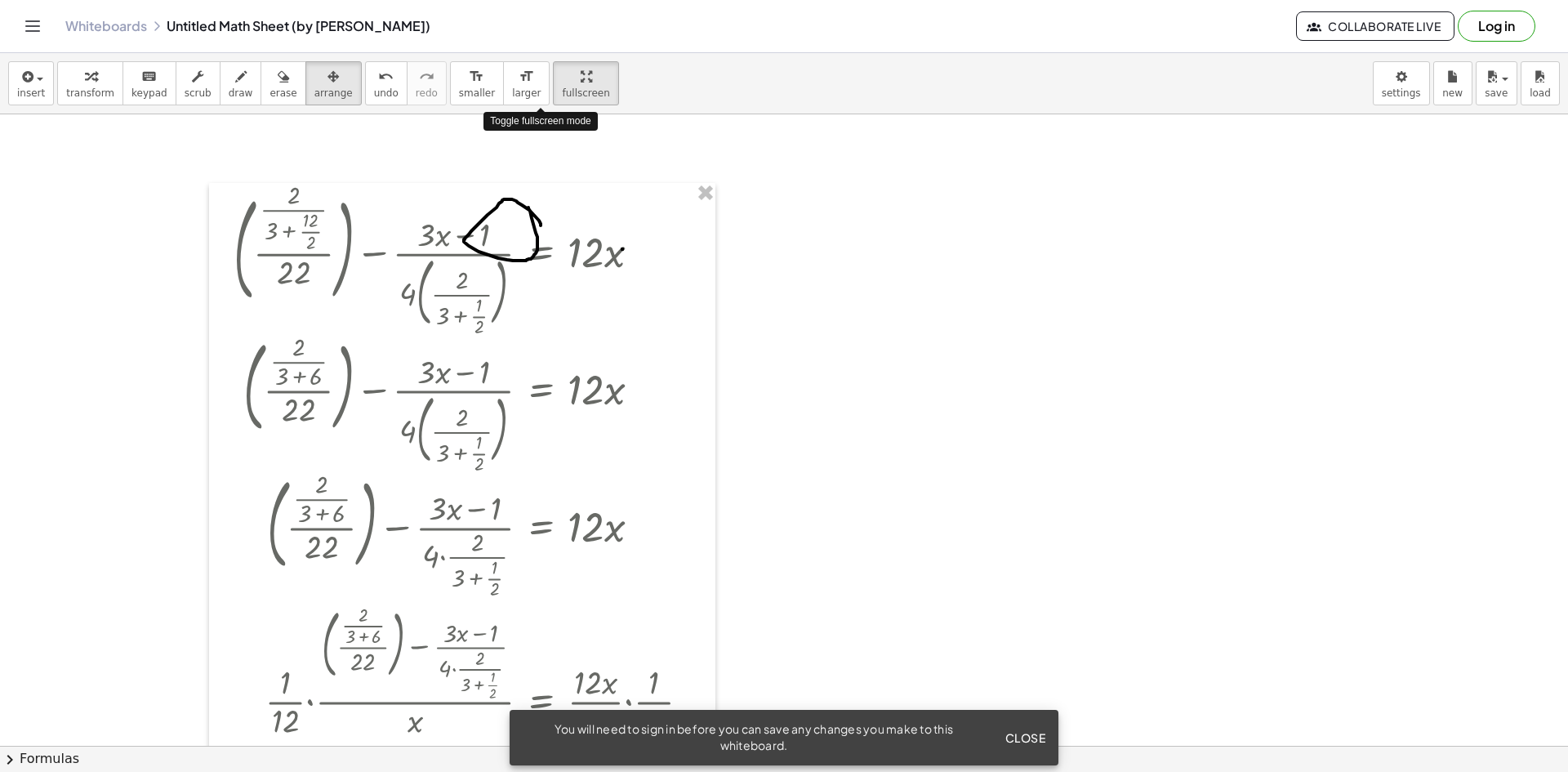
click at [545, 0] on html "Graspable Math Activities Get Started Activity Bank Assigned Work Classes White…" at bounding box center [784, 386] width 1568 height 772
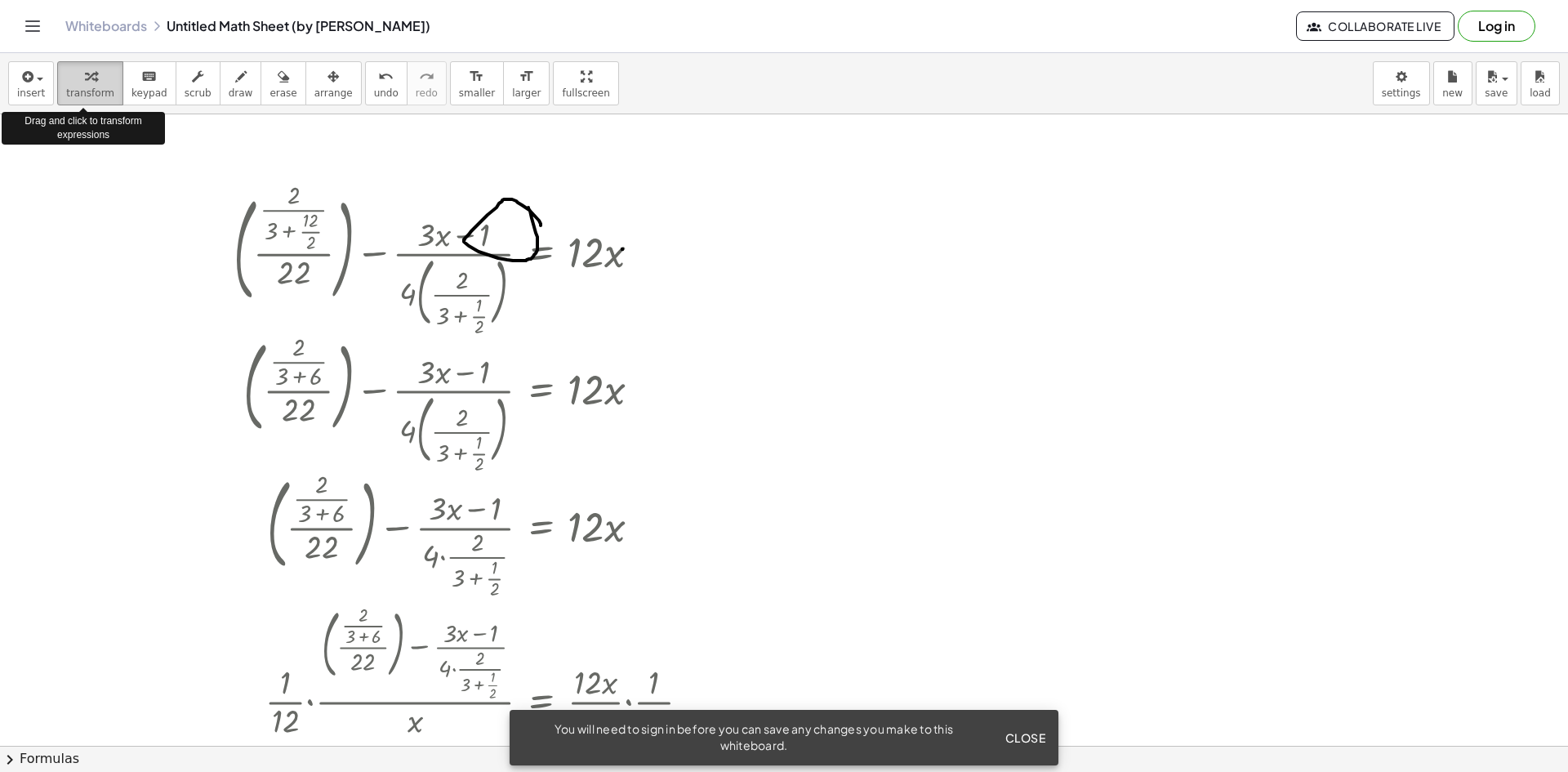
click at [91, 77] on div "button" at bounding box center [90, 76] width 48 height 20
click at [32, 89] on span "insert" at bounding box center [31, 93] width 28 height 11
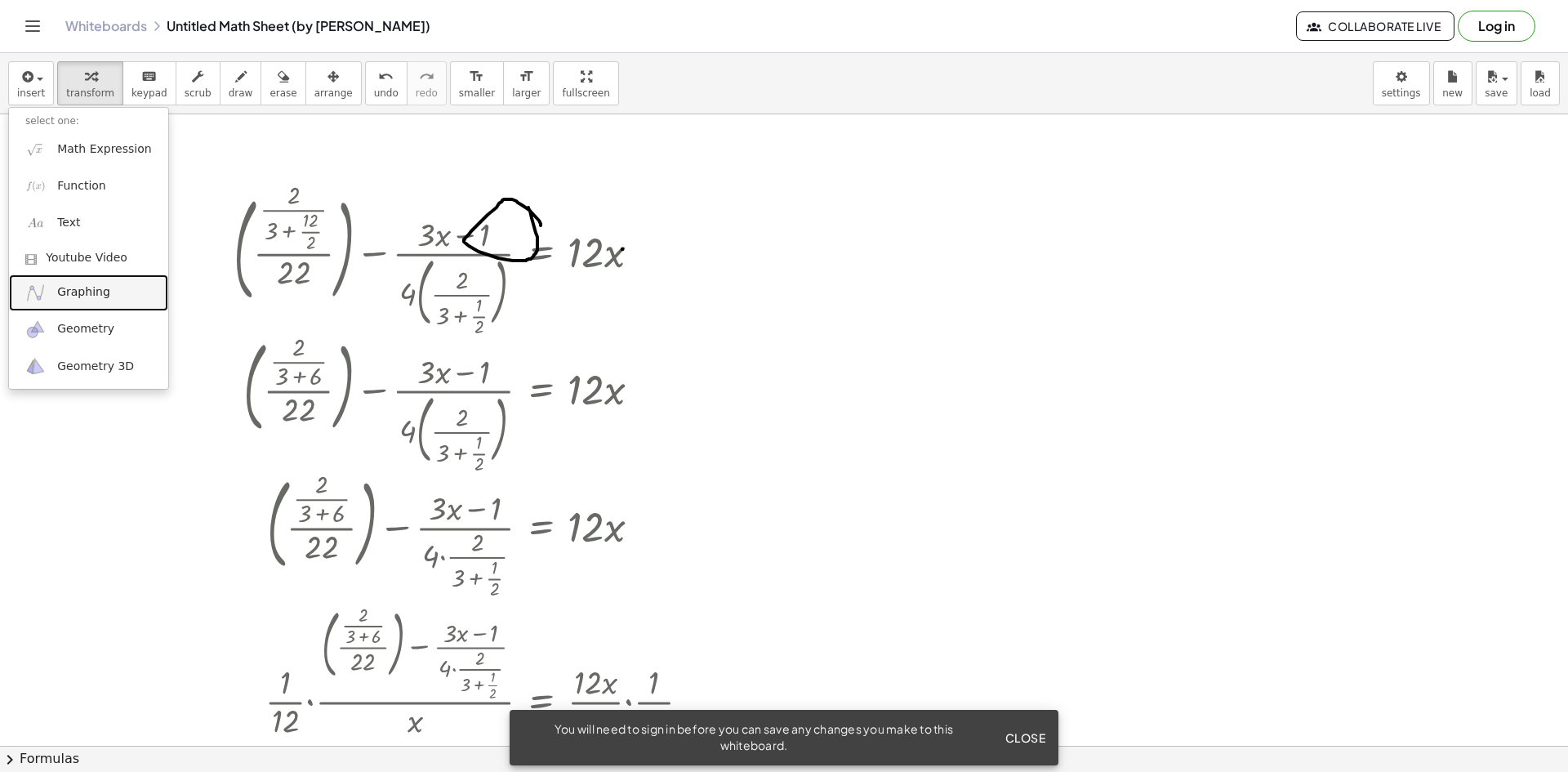
click at [92, 277] on link "Graphing" at bounding box center [88, 293] width 160 height 36
